Goal: Information Seeking & Learning: Learn about a topic

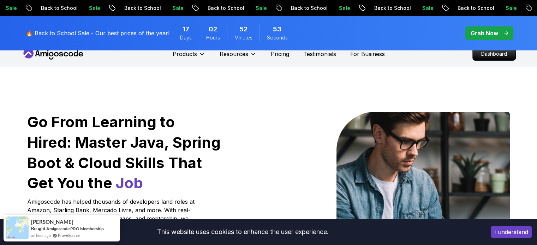
scroll to position [71, 0]
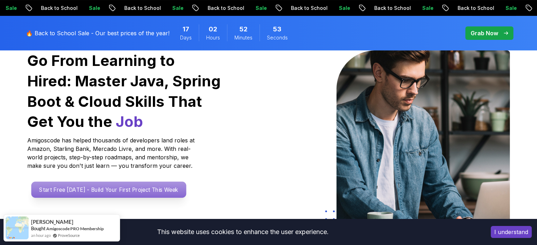
click at [64, 189] on p "Start Free [DATE] - Build Your First Project This Week" at bounding box center [108, 190] width 155 height 16
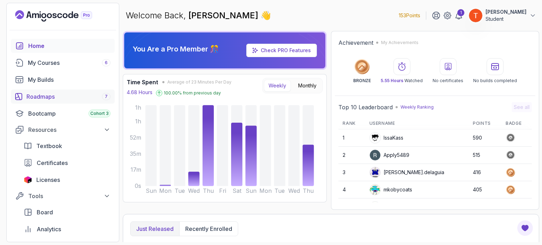
click at [43, 96] on div "Roadmaps 7" at bounding box center [68, 96] width 84 height 8
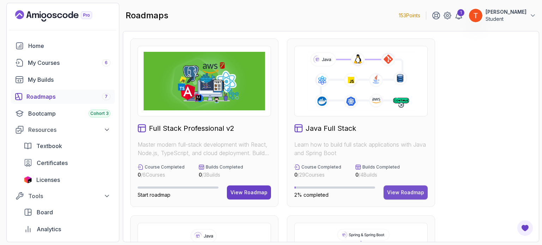
click at [411, 190] on div "View Roadmap" at bounding box center [405, 192] width 37 height 7
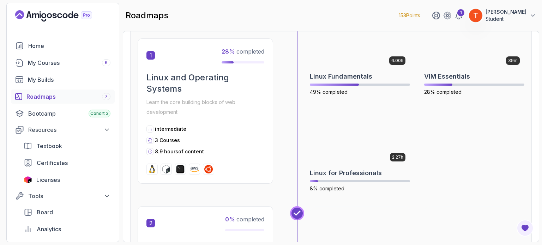
scroll to position [212, 0]
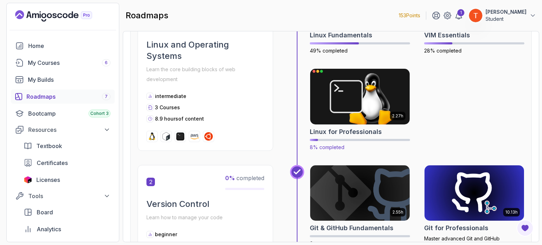
click at [357, 110] on img at bounding box center [360, 96] width 104 height 59
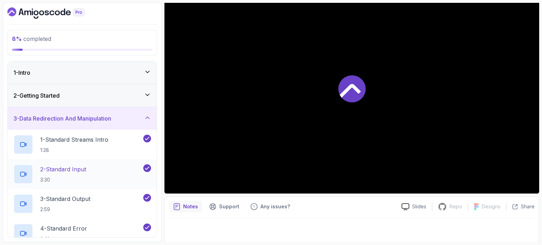
scroll to position [141, 0]
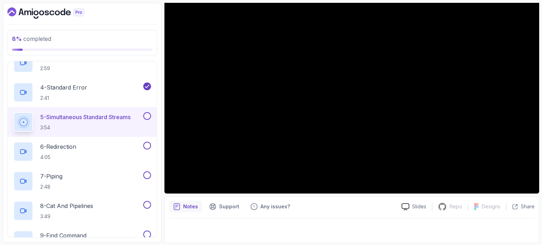
click at [95, 122] on h2 "5 - Simultaneous Standard Streams 3:54" at bounding box center [85, 122] width 90 height 18
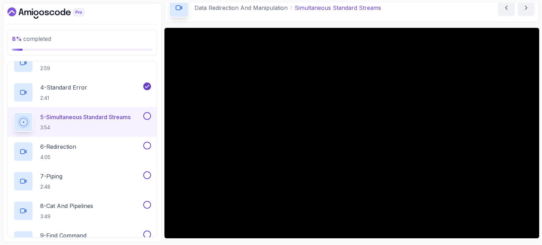
scroll to position [33, 0]
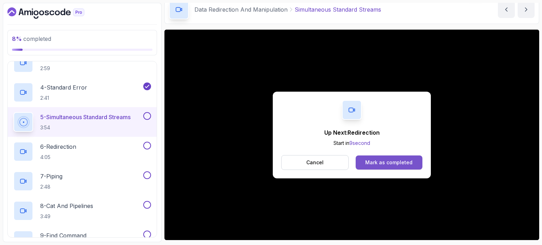
click at [373, 163] on div "Mark as completed" at bounding box center [388, 162] width 47 height 7
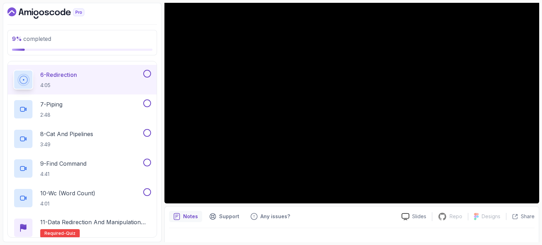
scroll to position [225, 0]
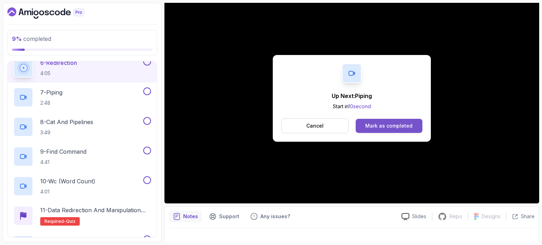
click at [388, 121] on button "Mark as completed" at bounding box center [389, 126] width 67 height 14
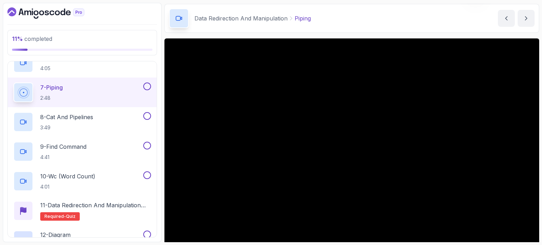
scroll to position [35, 0]
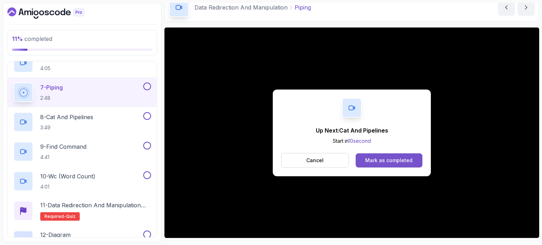
click at [395, 159] on div "Mark as completed" at bounding box center [388, 160] width 47 height 7
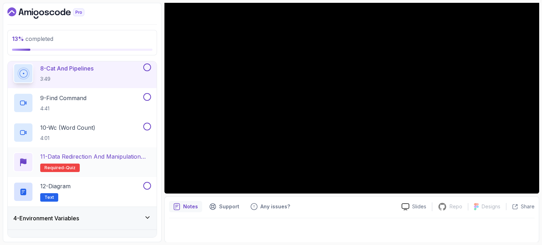
scroll to position [243, 0]
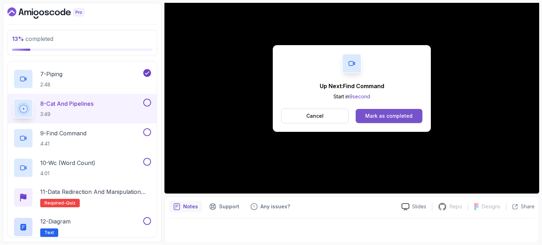
click at [395, 118] on div "Mark as completed" at bounding box center [388, 116] width 47 height 7
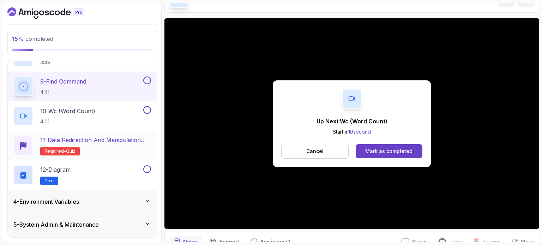
scroll to position [279, 0]
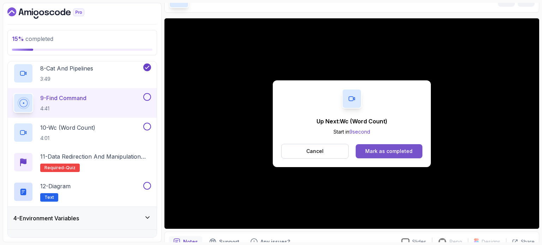
click at [417, 147] on button "Mark as completed" at bounding box center [389, 151] width 67 height 14
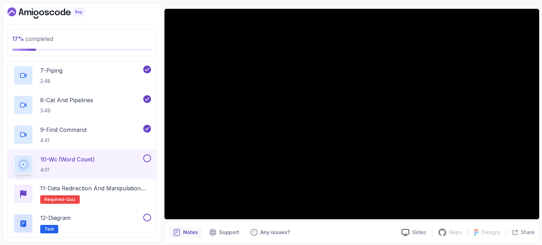
scroll to position [44, 0]
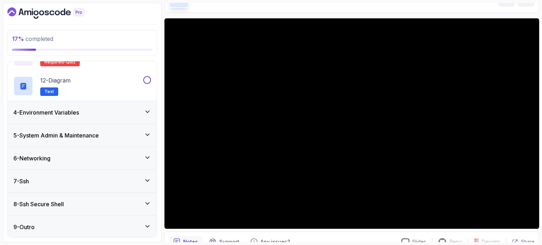
click at [76, 115] on h3 "4 - Environment Variables" at bounding box center [46, 112] width 66 height 8
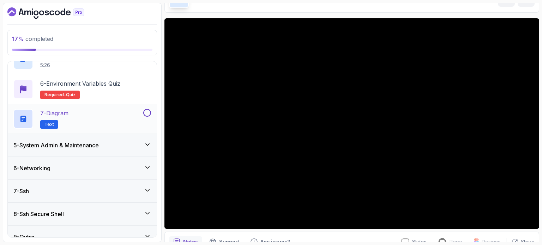
scroll to position [236, 0]
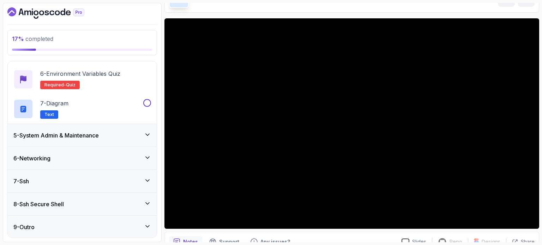
click at [73, 135] on h3 "5 - System Admin & Maintenance" at bounding box center [55, 135] width 85 height 8
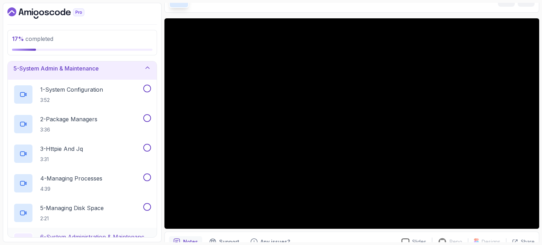
scroll to position [60, 0]
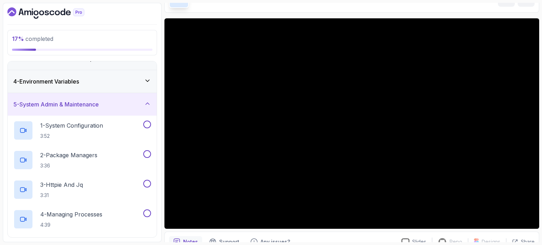
click at [96, 103] on h3 "5 - System Admin & Maintenance" at bounding box center [55, 104] width 85 height 8
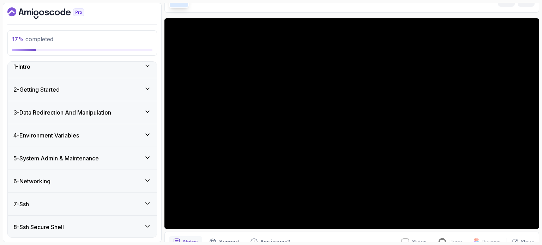
scroll to position [0, 0]
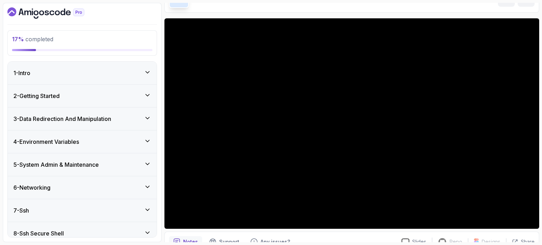
click at [79, 117] on h3 "3 - Data Redirection And Manipulation" at bounding box center [62, 119] width 98 height 8
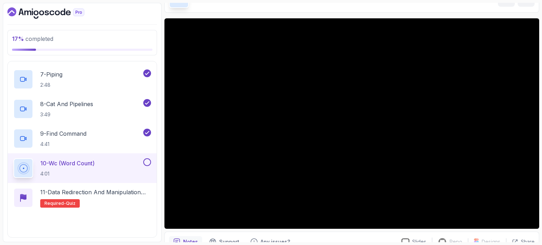
scroll to position [247, 0]
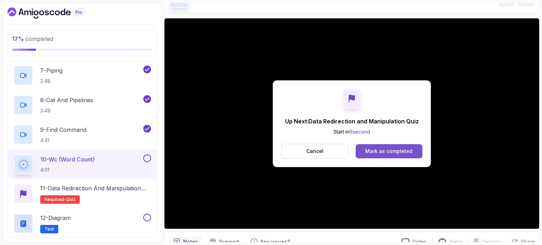
click at [397, 151] on div "Mark as completed" at bounding box center [388, 151] width 47 height 7
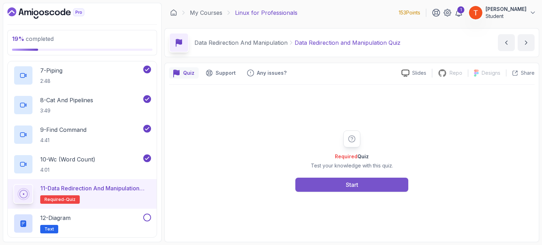
click at [343, 182] on button "Start" at bounding box center [351, 185] width 113 height 14
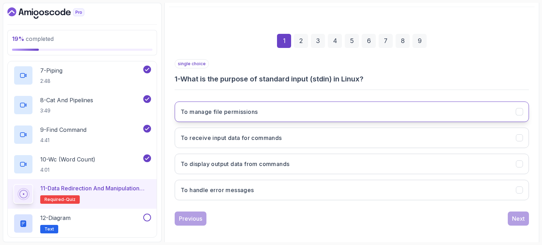
scroll to position [80, 0]
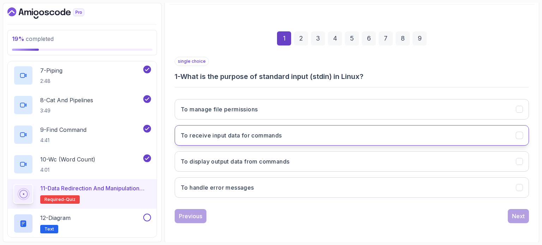
click at [236, 132] on h3 "To receive input data for commands" at bounding box center [231, 135] width 101 height 8
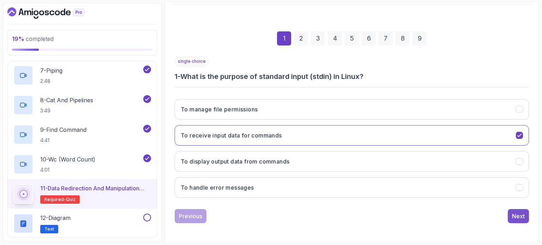
click at [513, 215] on div "Next" at bounding box center [518, 216] width 13 height 8
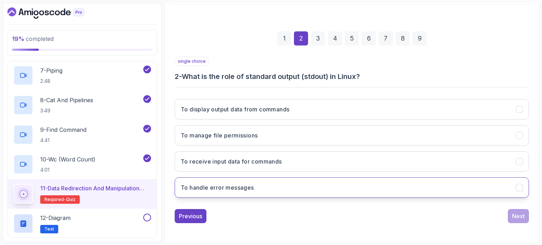
click at [223, 192] on button "To handle error messages" at bounding box center [352, 187] width 354 height 20
click at [242, 186] on h3 "To handle error messages" at bounding box center [217, 187] width 73 height 8
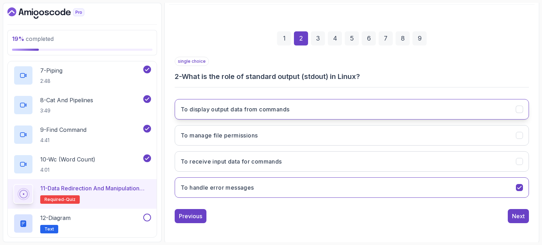
click at [270, 109] on h3 "To display output data from commands" at bounding box center [235, 109] width 109 height 8
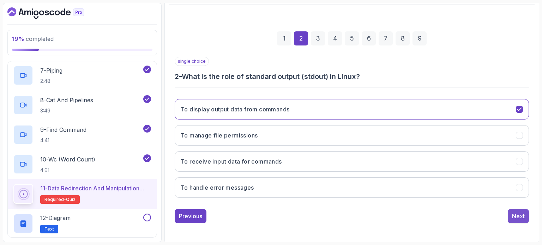
click at [519, 216] on div "Next" at bounding box center [518, 216] width 13 height 8
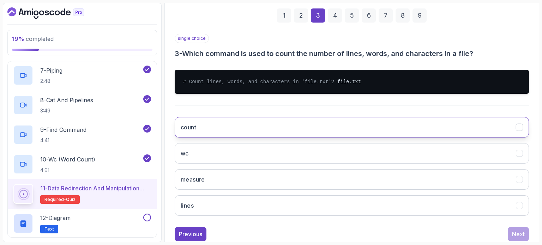
scroll to position [115, 0]
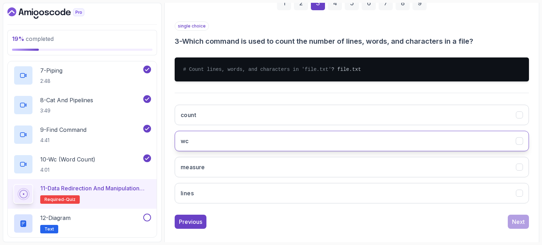
click at [242, 144] on button "wc" at bounding box center [352, 141] width 354 height 20
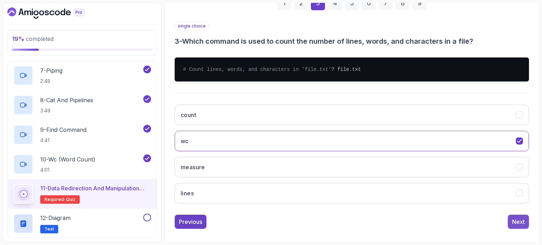
click at [518, 226] on div "Next" at bounding box center [518, 222] width 13 height 8
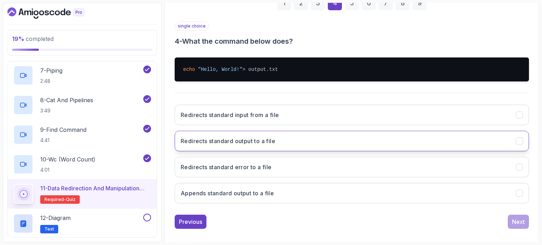
click at [254, 137] on h3 "Redirects standard output to a file" at bounding box center [228, 141] width 95 height 8
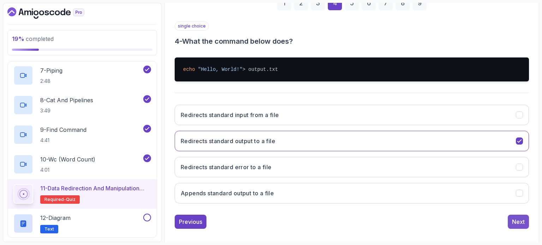
click at [526, 222] on button "Next" at bounding box center [518, 222] width 21 height 14
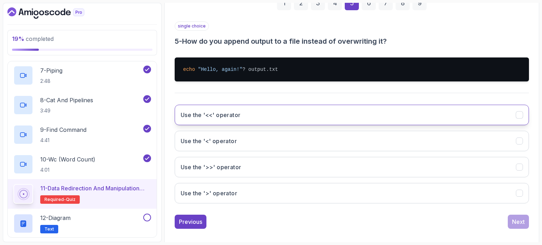
click at [311, 108] on button "Use the '<<' operator" at bounding box center [352, 115] width 354 height 20
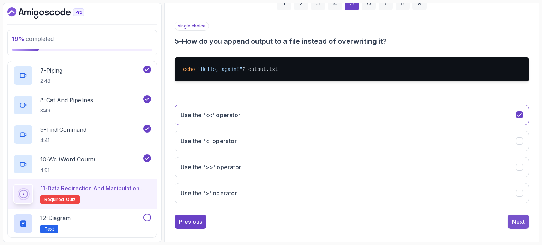
click at [514, 221] on div "Next" at bounding box center [518, 222] width 13 height 8
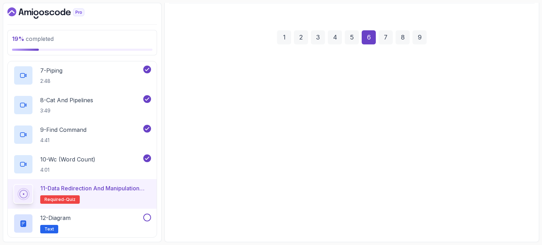
scroll to position [80, 0]
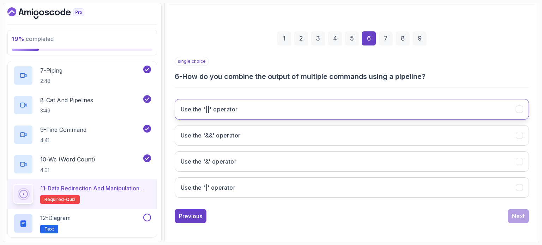
click at [353, 103] on button "Use the '||' operator" at bounding box center [352, 109] width 354 height 20
click at [505, 110] on button "Use the '||' operator" at bounding box center [352, 109] width 354 height 20
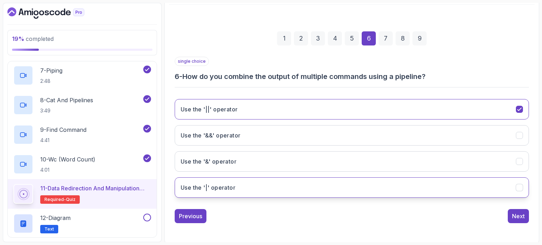
click at [491, 182] on button "Use the '|' operator" at bounding box center [352, 187] width 354 height 20
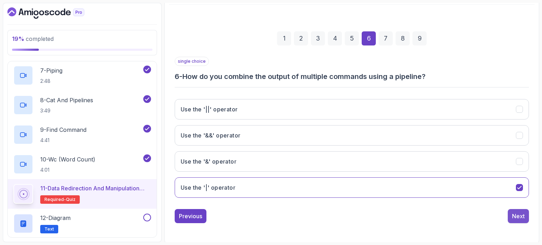
click at [525, 217] on button "Next" at bounding box center [518, 216] width 21 height 14
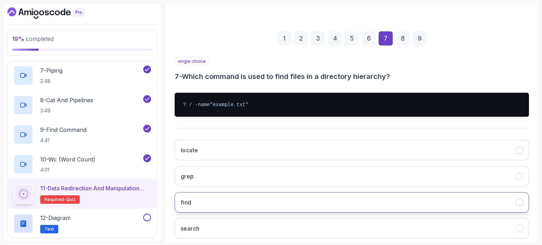
click at [231, 198] on button "find" at bounding box center [352, 202] width 354 height 20
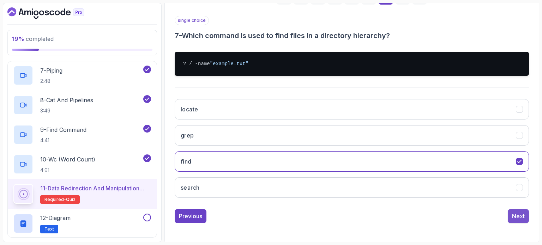
click at [520, 214] on div "Next" at bounding box center [518, 216] width 13 height 8
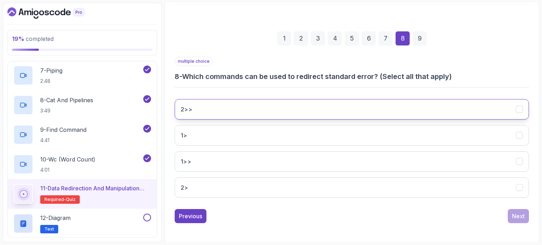
click at [281, 106] on button "2>>" at bounding box center [352, 109] width 354 height 20
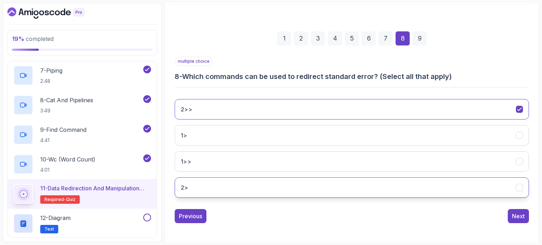
click at [302, 186] on button "2>" at bounding box center [352, 187] width 354 height 20
click at [519, 213] on div "Next" at bounding box center [518, 216] width 13 height 8
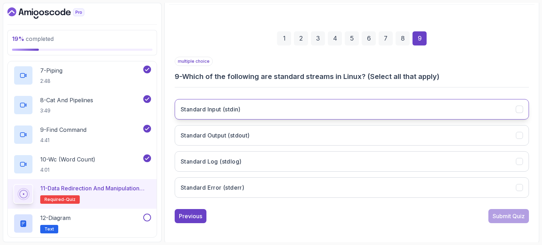
click at [384, 106] on button "Standard Input (stdin)" at bounding box center [352, 109] width 354 height 20
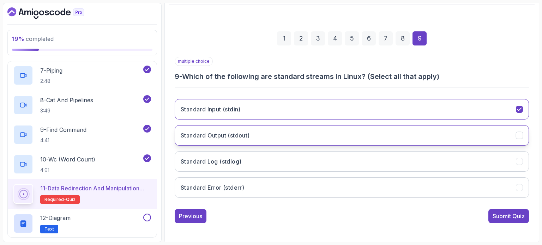
click at [380, 128] on button "Standard Output (stdout)" at bounding box center [352, 135] width 354 height 20
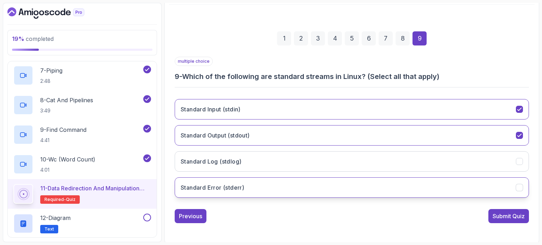
click at [478, 193] on button "Standard Error (stderr)" at bounding box center [352, 187] width 354 height 20
click at [512, 218] on div "Submit Quiz" at bounding box center [509, 216] width 32 height 8
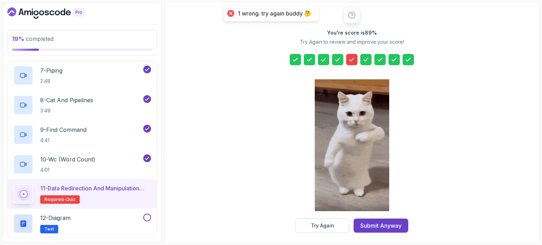
scroll to position [92, 0]
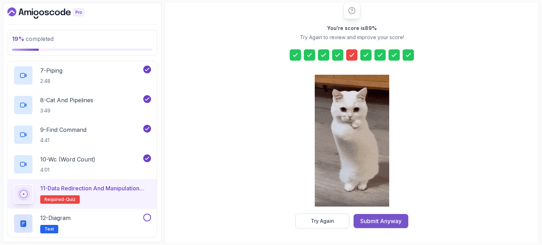
click at [386, 221] on div "Submit Anyway" at bounding box center [380, 221] width 41 height 8
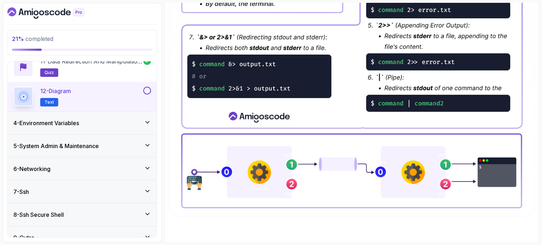
scroll to position [385, 0]
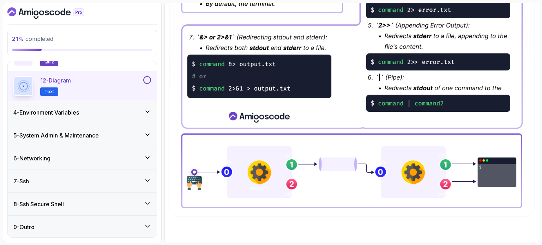
click at [120, 113] on div "4 - Environment Variables" at bounding box center [82, 112] width 138 height 8
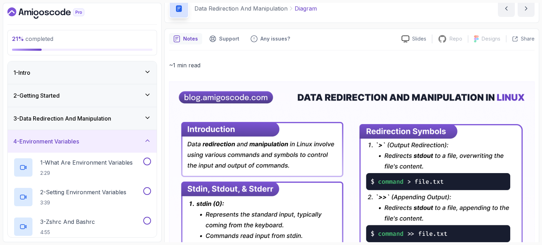
scroll to position [0, 0]
click at [133, 120] on div "3 - Data Redirection And Manipulation" at bounding box center [82, 118] width 138 height 8
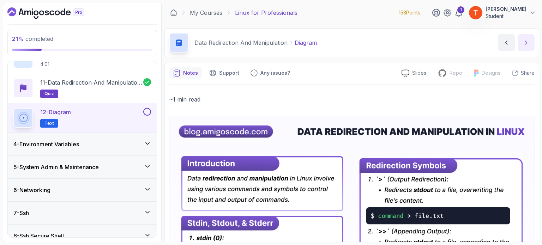
click at [520, 42] on button "next content" at bounding box center [526, 42] width 17 height 17
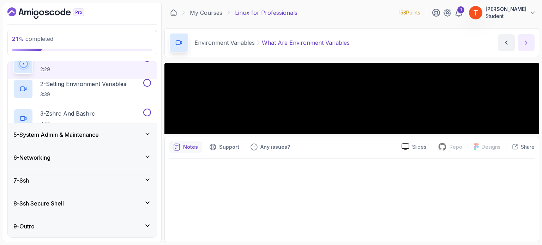
scroll to position [29, 0]
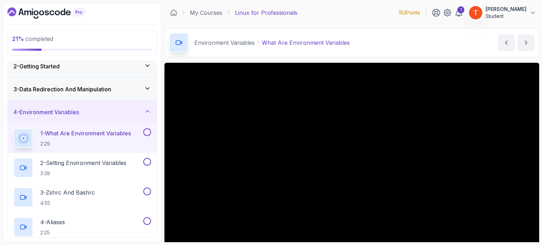
click at [120, 89] on div "3 - Data Redirection And Manipulation" at bounding box center [82, 89] width 138 height 8
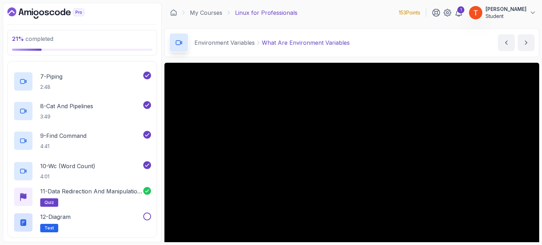
scroll to position [347, 0]
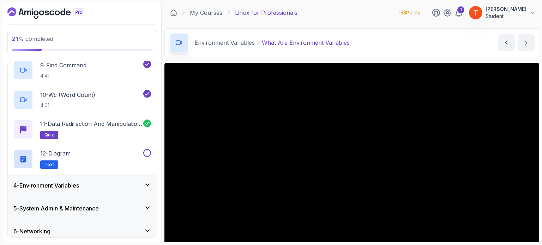
click at [99, 187] on div "4 - Environment Variables" at bounding box center [82, 185] width 138 height 8
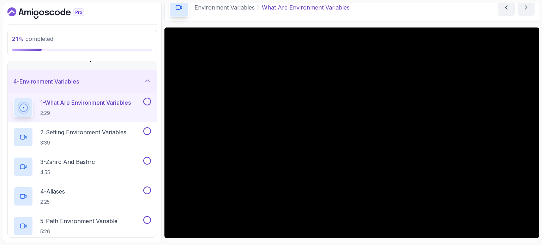
scroll to position [0, 0]
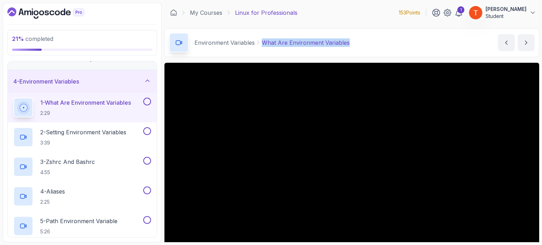
copy p "What Are Environment Variables"
drag, startPoint x: 262, startPoint y: 42, endPoint x: 351, endPoint y: 47, distance: 89.8
click at [351, 47] on div "Environment Variables What Are Environment Variables What Are Environment Varia…" at bounding box center [351, 42] width 375 height 29
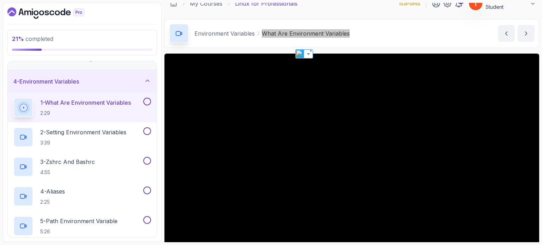
scroll to position [44, 0]
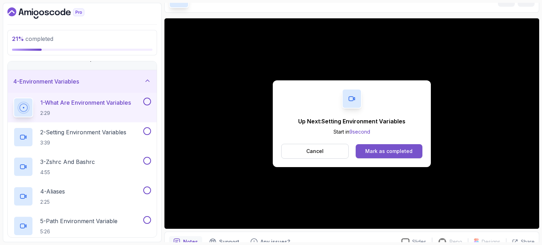
click at [371, 148] on div "Mark as completed" at bounding box center [388, 151] width 47 height 7
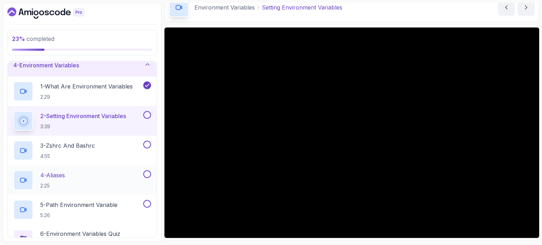
scroll to position [60, 0]
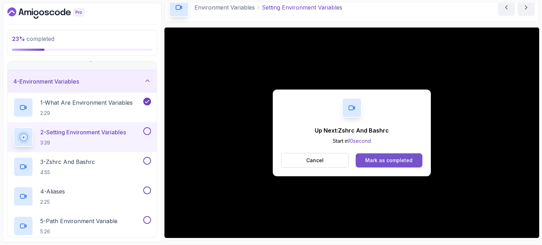
click at [379, 155] on button "Mark as completed" at bounding box center [389, 161] width 67 height 14
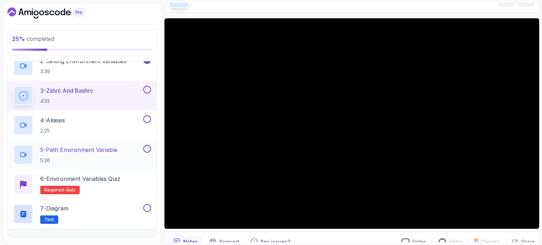
scroll to position [131, 0]
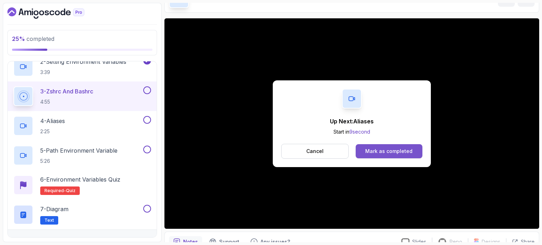
click at [373, 151] on div "Mark as completed" at bounding box center [388, 151] width 47 height 7
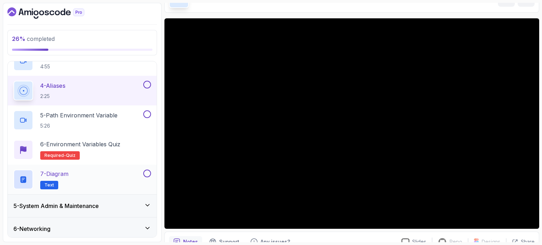
scroll to position [236, 0]
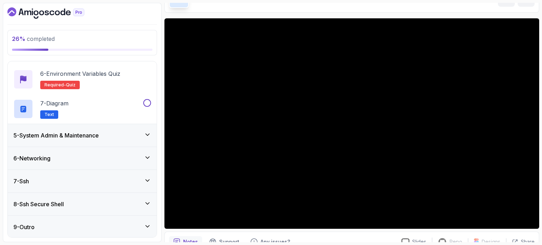
click at [90, 133] on h3 "5 - System Admin & Maintenance" at bounding box center [55, 135] width 85 height 8
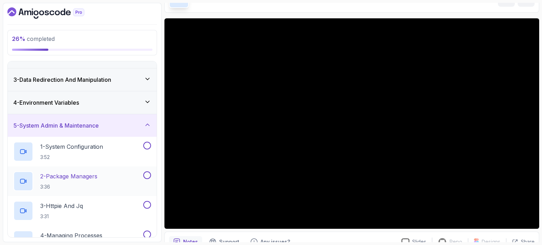
scroll to position [29, 0]
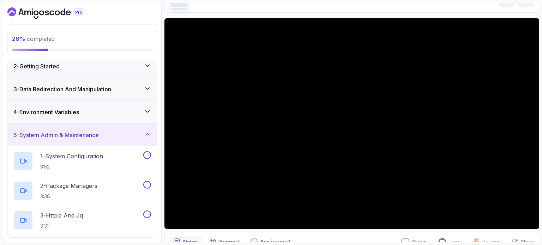
click at [70, 131] on h3 "5 - System Admin & Maintenance" at bounding box center [55, 135] width 85 height 8
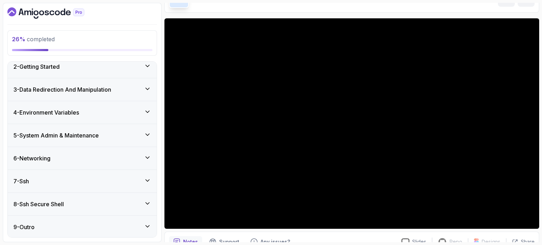
click at [49, 156] on h3 "6 - Networking" at bounding box center [31, 158] width 37 height 8
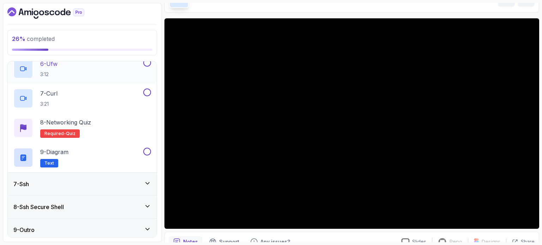
scroll to position [296, 0]
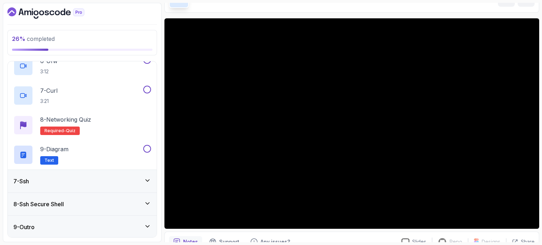
click at [52, 182] on div "7 - Ssh" at bounding box center [82, 181] width 138 height 8
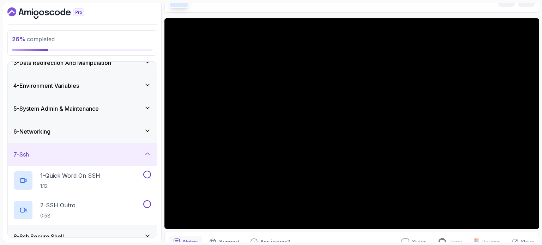
scroll to position [88, 0]
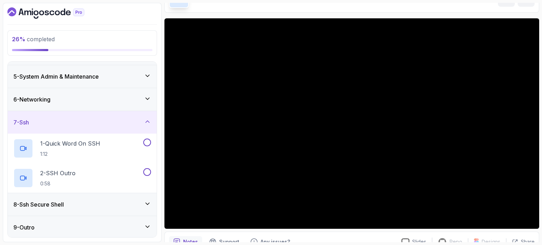
click at [49, 205] on h3 "8 - Ssh Secure Shell" at bounding box center [38, 204] width 50 height 8
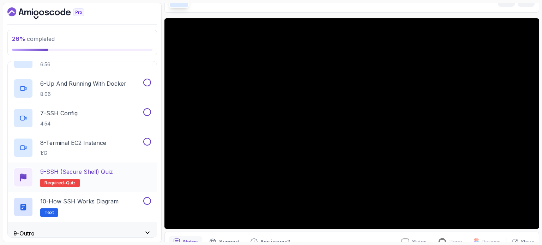
scroll to position [325, 0]
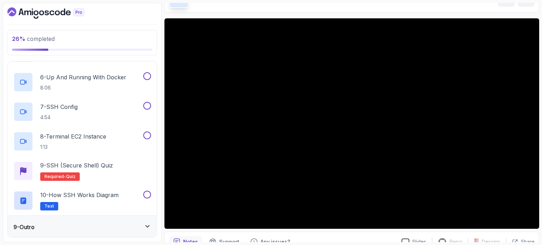
click at [41, 224] on div "9 - Outro" at bounding box center [82, 227] width 138 height 8
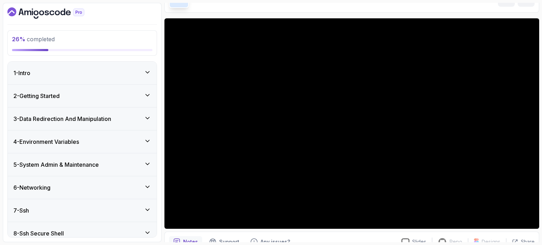
scroll to position [35, 0]
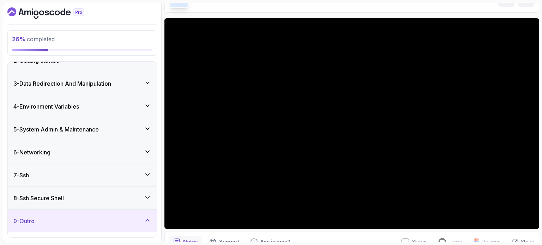
click at [82, 78] on div "3 - Data Redirection And Manipulation" at bounding box center [82, 83] width 149 height 23
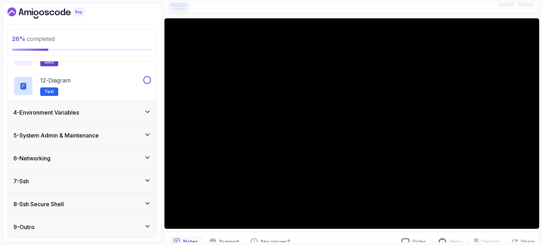
click at [87, 110] on div "4 - Environment Variables" at bounding box center [82, 112] width 138 height 8
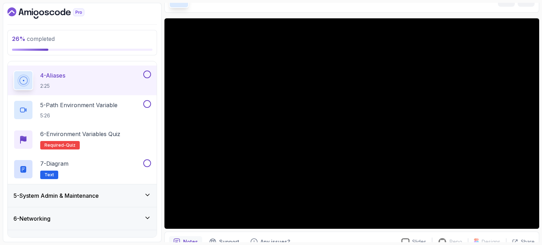
scroll to position [135, 0]
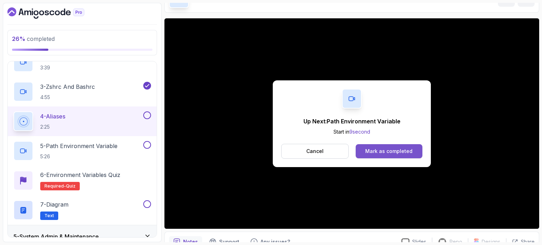
click at [395, 150] on div "Mark as completed" at bounding box center [388, 151] width 47 height 7
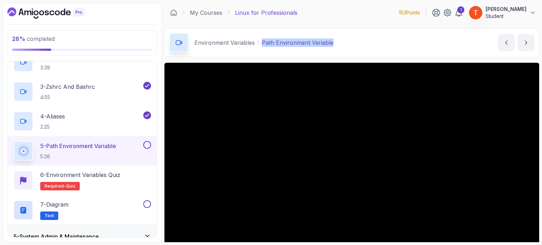
drag, startPoint x: 260, startPoint y: 43, endPoint x: 332, endPoint y: 50, distance: 72.4
click at [332, 50] on div "Environment Variables Path Environment Variable Path Environment Variable by [P…" at bounding box center [351, 42] width 375 height 29
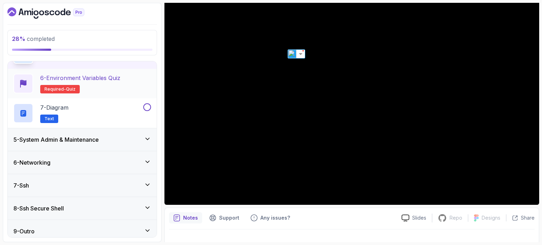
scroll to position [236, 0]
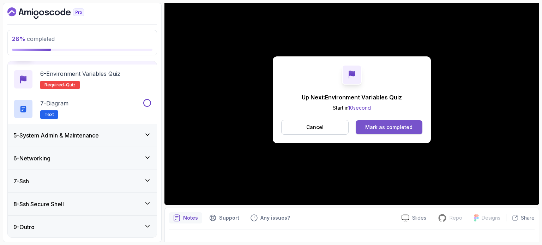
click at [407, 124] on div "Mark as completed" at bounding box center [388, 127] width 47 height 7
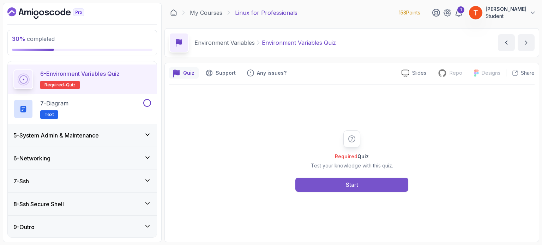
click at [344, 185] on button "Start" at bounding box center [351, 185] width 113 height 14
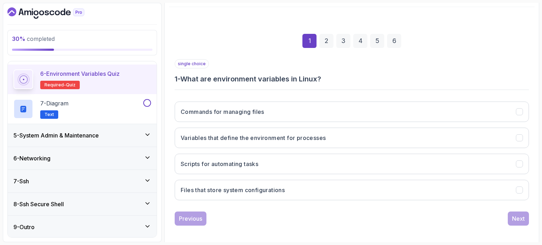
scroll to position [80, 0]
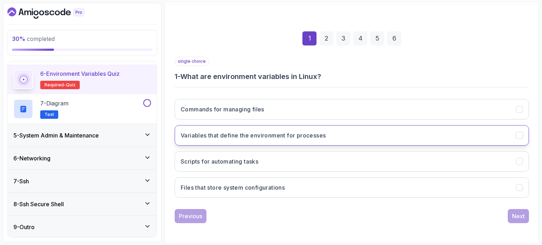
click at [251, 134] on h3 "Variables that define the environment for processes" at bounding box center [253, 135] width 145 height 8
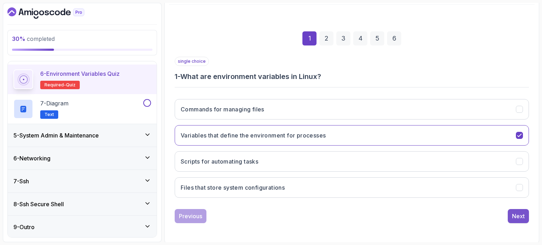
click at [519, 214] on div "Next" at bounding box center [518, 216] width 13 height 8
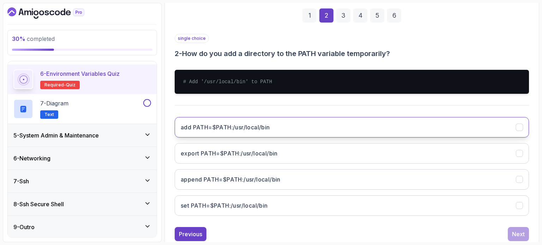
scroll to position [115, 0]
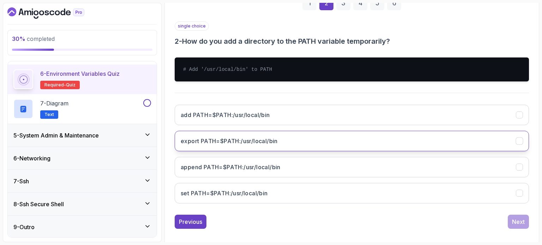
click at [248, 141] on h3 "export PATH=$PATH:/usr/local/bin" at bounding box center [229, 141] width 97 height 8
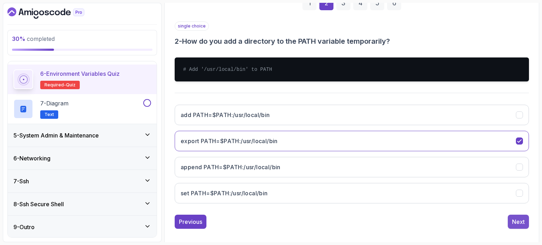
click at [518, 218] on div "Next" at bounding box center [518, 222] width 13 height 8
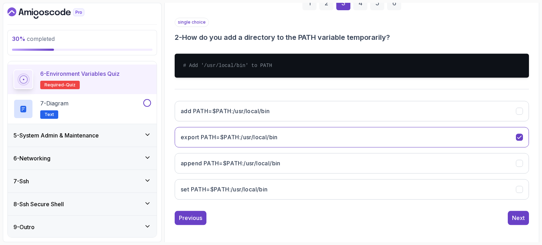
scroll to position [80, 0]
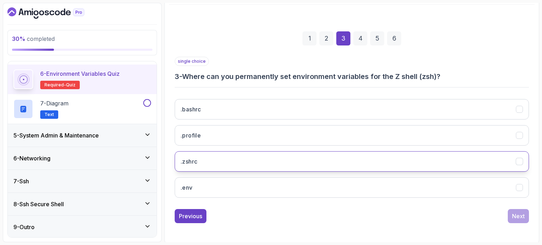
click at [257, 161] on button ".zshrc" at bounding box center [352, 161] width 354 height 20
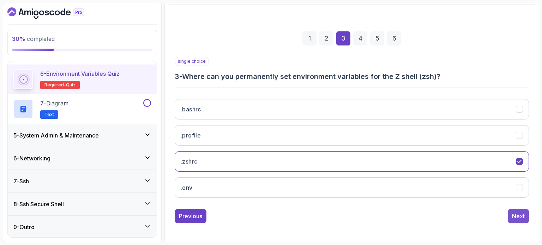
click at [528, 221] on button "Next" at bounding box center [518, 216] width 21 height 14
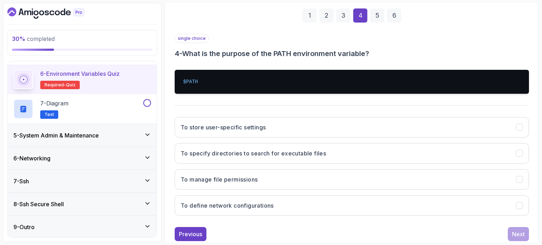
scroll to position [115, 0]
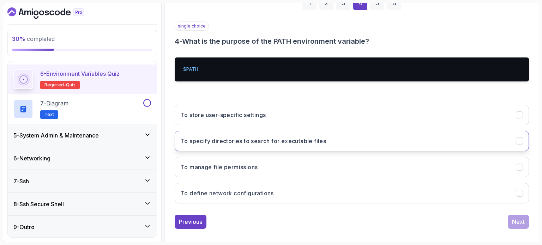
click at [259, 137] on h3 "To specify directories to search for executable files" at bounding box center [253, 141] width 145 height 8
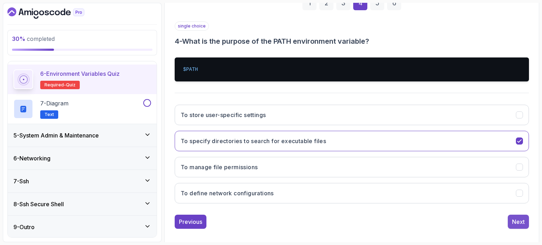
click at [526, 222] on button "Next" at bounding box center [518, 222] width 21 height 14
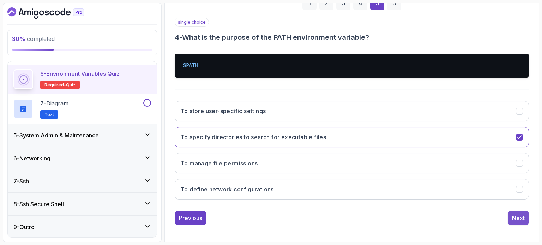
scroll to position [80, 0]
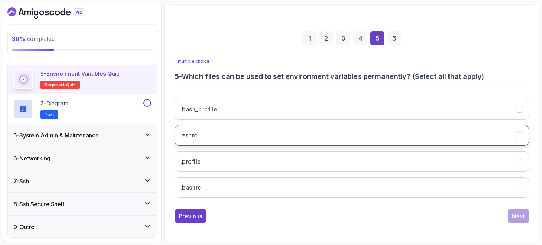
click at [379, 138] on button ".zshrc" at bounding box center [352, 135] width 354 height 20
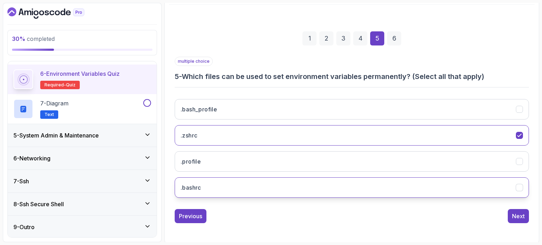
click at [446, 188] on button ".bashrc" at bounding box center [352, 187] width 354 height 20
click at [510, 212] on button "Next" at bounding box center [518, 216] width 21 height 14
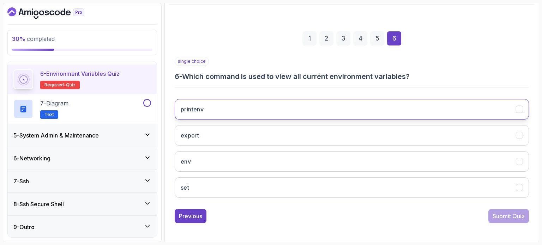
click at [312, 105] on button "printenv" at bounding box center [352, 109] width 354 height 20
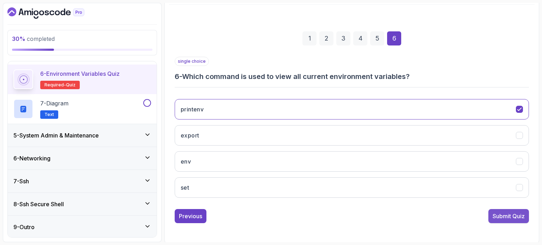
click at [506, 218] on div "Submit Quiz" at bounding box center [509, 216] width 32 height 8
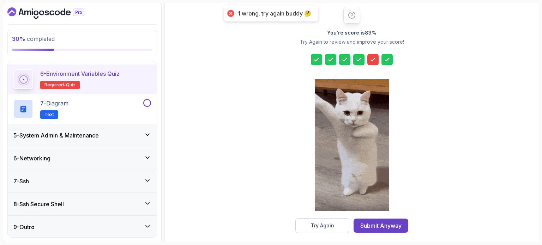
scroll to position [92, 0]
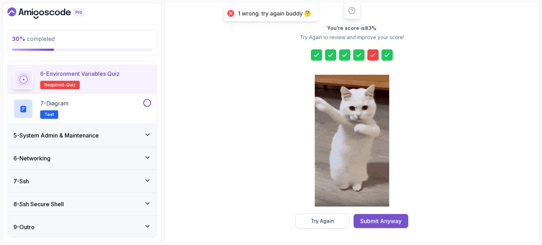
click at [370, 218] on div "Submit Anyway" at bounding box center [380, 221] width 41 height 8
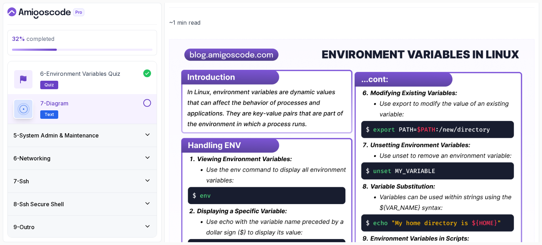
scroll to position [71, 0]
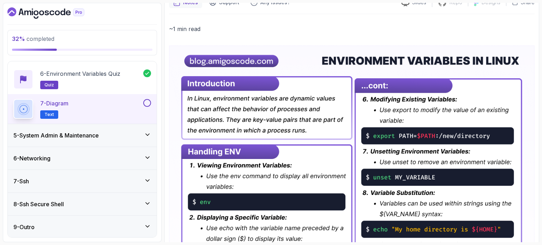
click at [112, 131] on div "5 - System Admin & Maintenance" at bounding box center [82, 135] width 138 height 8
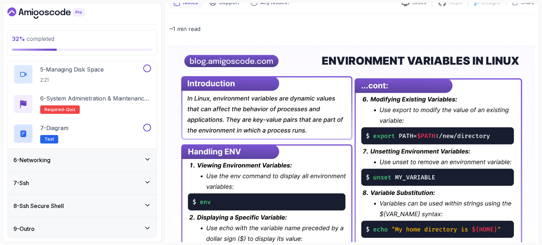
scroll to position [236, 0]
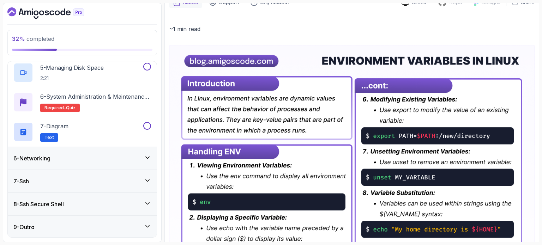
click at [86, 155] on div "6 - Networking" at bounding box center [82, 158] width 138 height 8
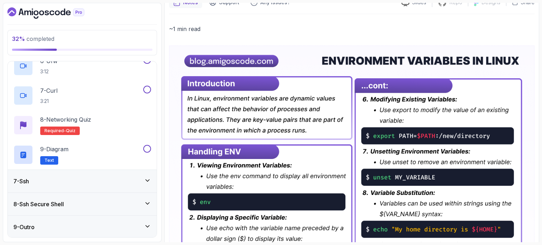
click at [62, 178] on div "7 - Ssh" at bounding box center [82, 181] width 138 height 8
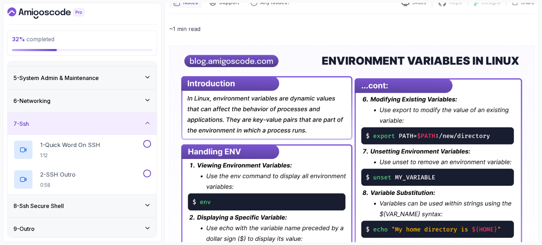
scroll to position [88, 0]
click at [61, 207] on h3 "8 - Ssh Secure Shell" at bounding box center [38, 204] width 50 height 8
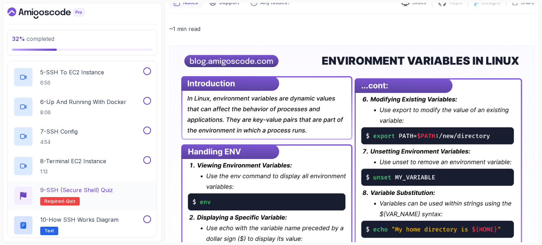
scroll to position [325, 0]
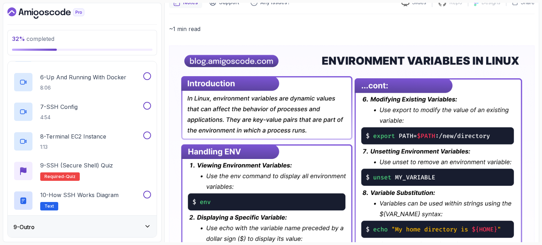
click at [58, 223] on div "9 - Outro" at bounding box center [82, 227] width 138 height 8
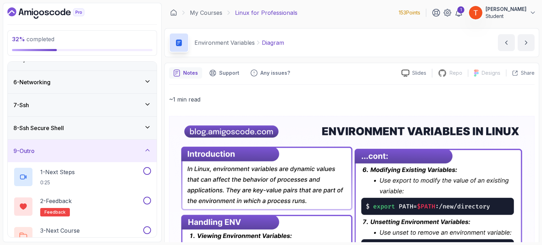
scroll to position [106, 0]
click at [78, 79] on div "6 - Networking" at bounding box center [82, 82] width 138 height 8
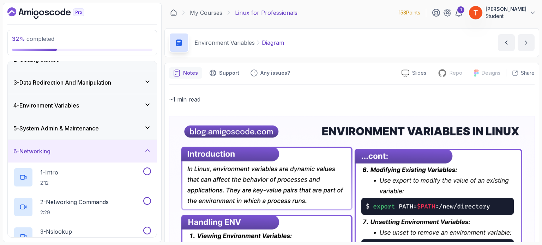
scroll to position [35, 0]
click at [56, 127] on h3 "5 - System Admin & Maintenance" at bounding box center [55, 129] width 85 height 8
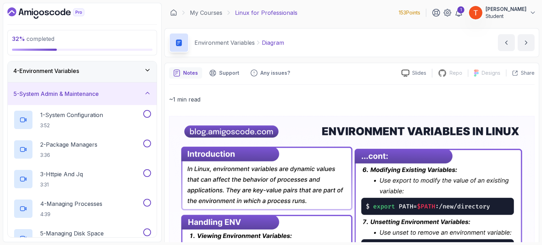
scroll to position [71, 0]
click at [100, 73] on div "4 - Environment Variables" at bounding box center [82, 71] width 138 height 8
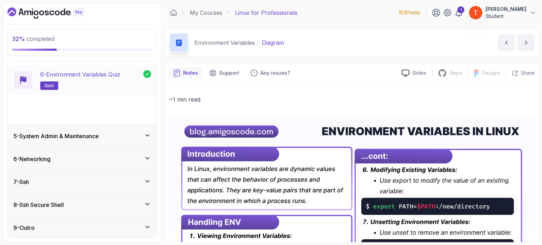
scroll to position [236, 0]
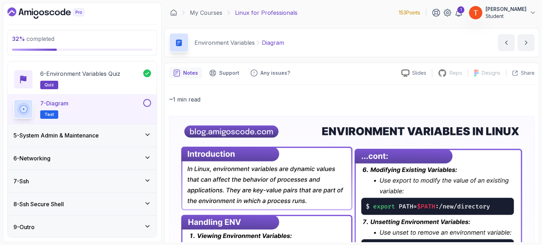
click at [140, 106] on div "7 - Diagram Text" at bounding box center [77, 109] width 128 height 20
click at [49, 10] on icon "Dashboard" at bounding box center [45, 12] width 77 height 11
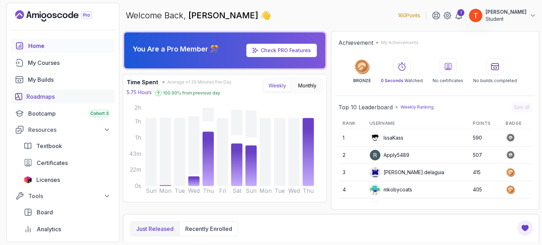
click at [35, 94] on div "Roadmaps" at bounding box center [68, 96] width 84 height 8
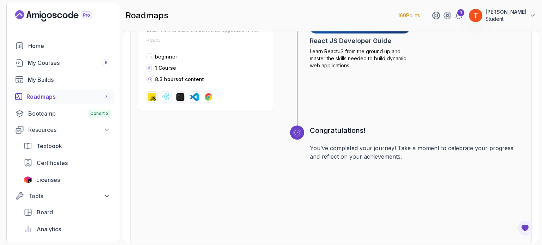
scroll to position [2666, 0]
